Goal: Task Accomplishment & Management: Use online tool/utility

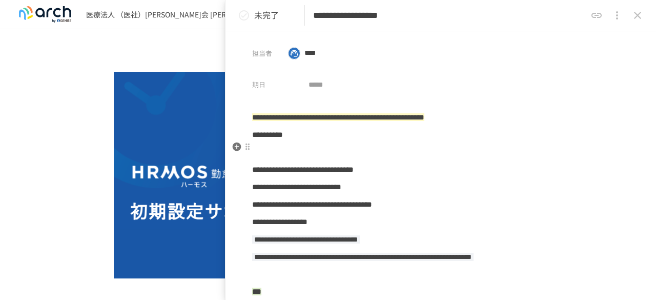
scroll to position [103, 0]
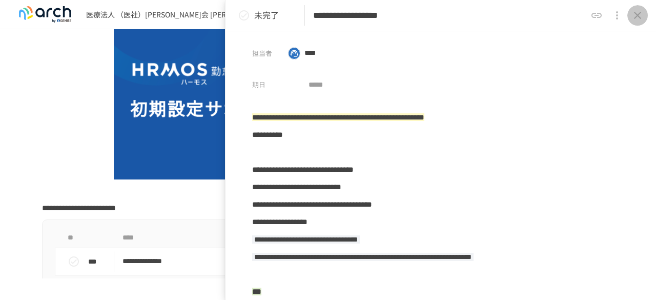
click at [631, 21] on button "close drawer" at bounding box center [638, 15] width 21 height 21
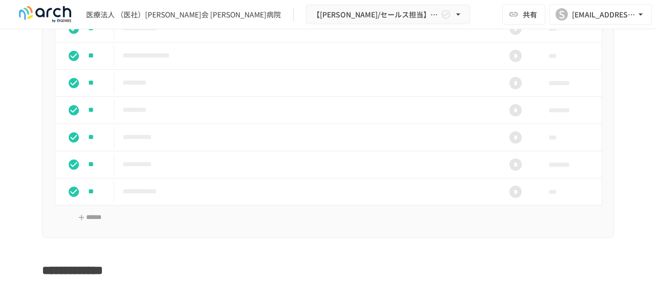
scroll to position [1333, 0]
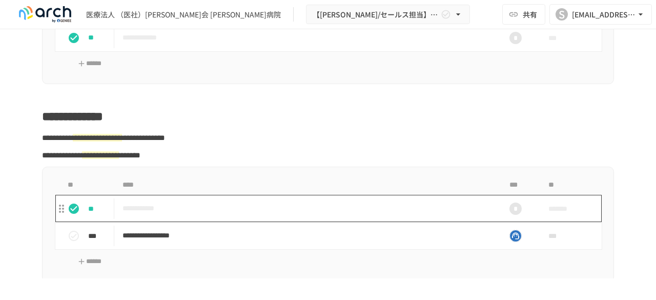
click at [327, 203] on td "**********" at bounding box center [306, 208] width 385 height 27
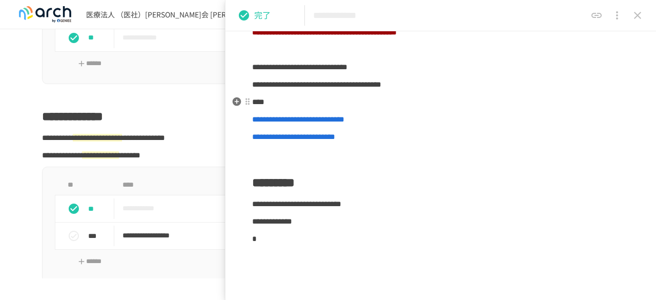
scroll to position [154, 0]
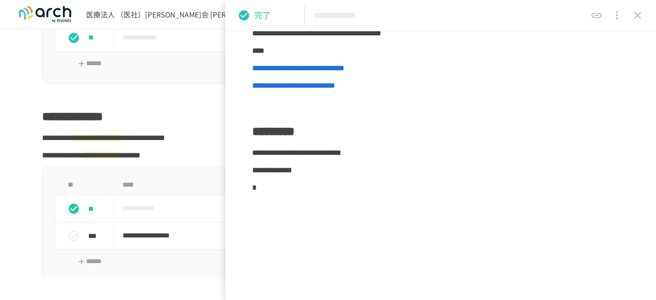
click at [630, 17] on button "close drawer" at bounding box center [638, 15] width 21 height 21
